Goal: Information Seeking & Learning: Learn about a topic

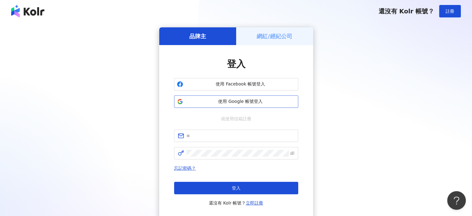
click at [261, 100] on span "使用 Google 帳號登入" at bounding box center [241, 101] width 110 height 6
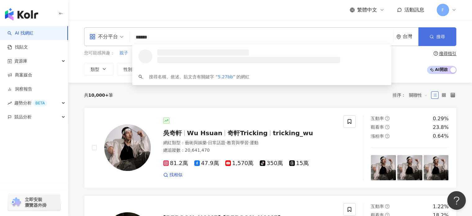
type input "******"
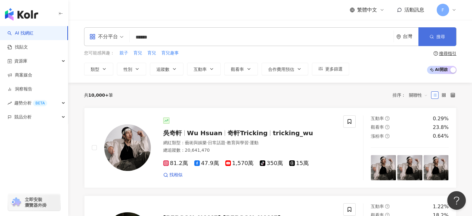
click at [437, 37] on span "搜尋" at bounding box center [440, 36] width 9 height 5
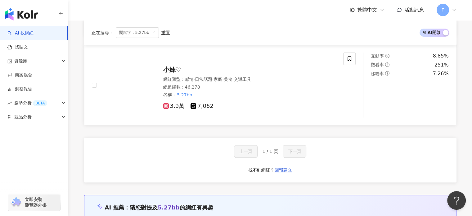
scroll to position [186, 0]
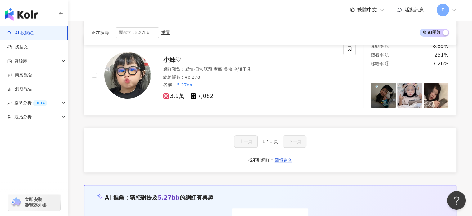
click at [174, 61] on span "小妹♡" at bounding box center [172, 59] width 18 height 7
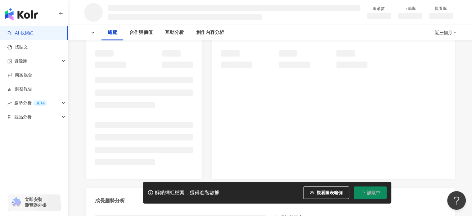
scroll to position [93, 0]
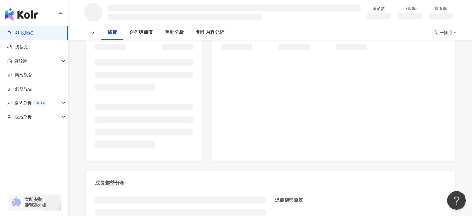
scroll to position [94, 0]
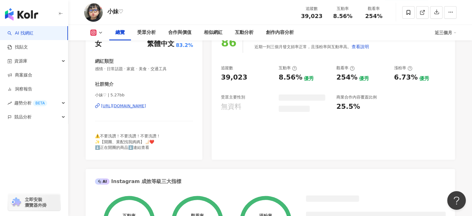
scroll to position [63, 0]
